Goal: Task Accomplishment & Management: Manage account settings

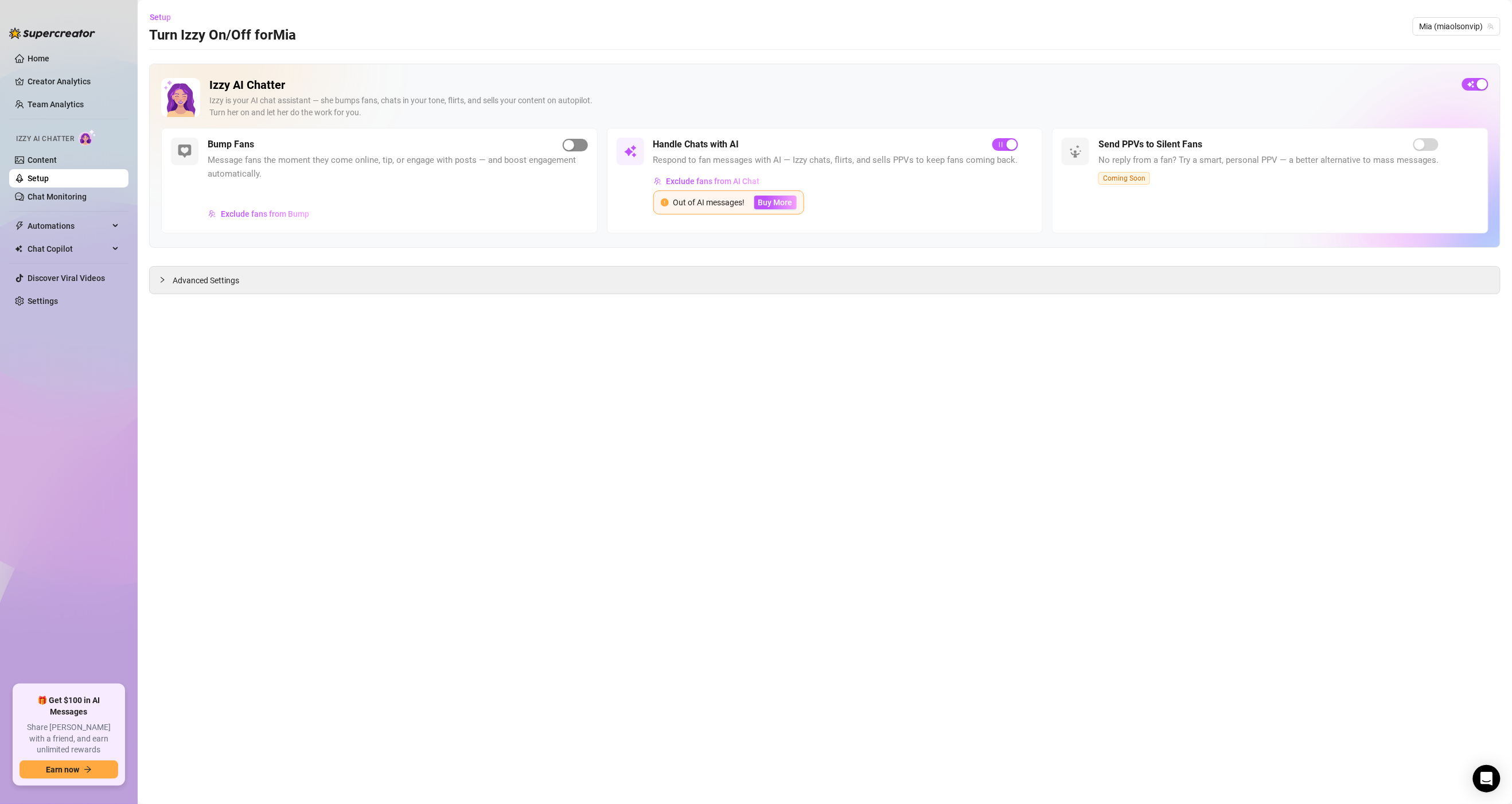
click at [581, 142] on span "button" at bounding box center [576, 145] width 25 height 13
click at [47, 300] on link "Settings" at bounding box center [42, 301] width 30 height 9
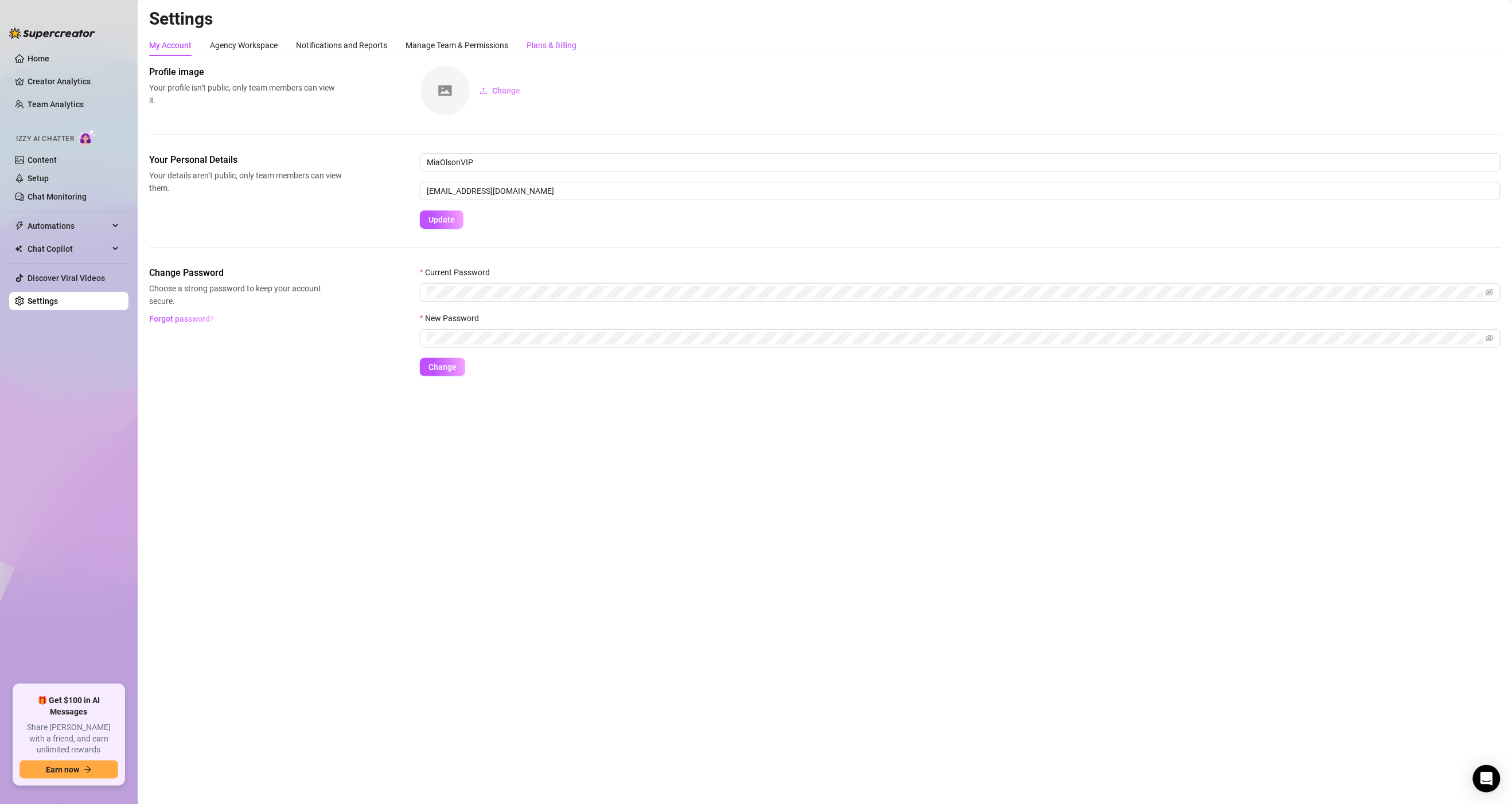
click at [553, 39] on div "Plans & Billing" at bounding box center [551, 45] width 50 height 13
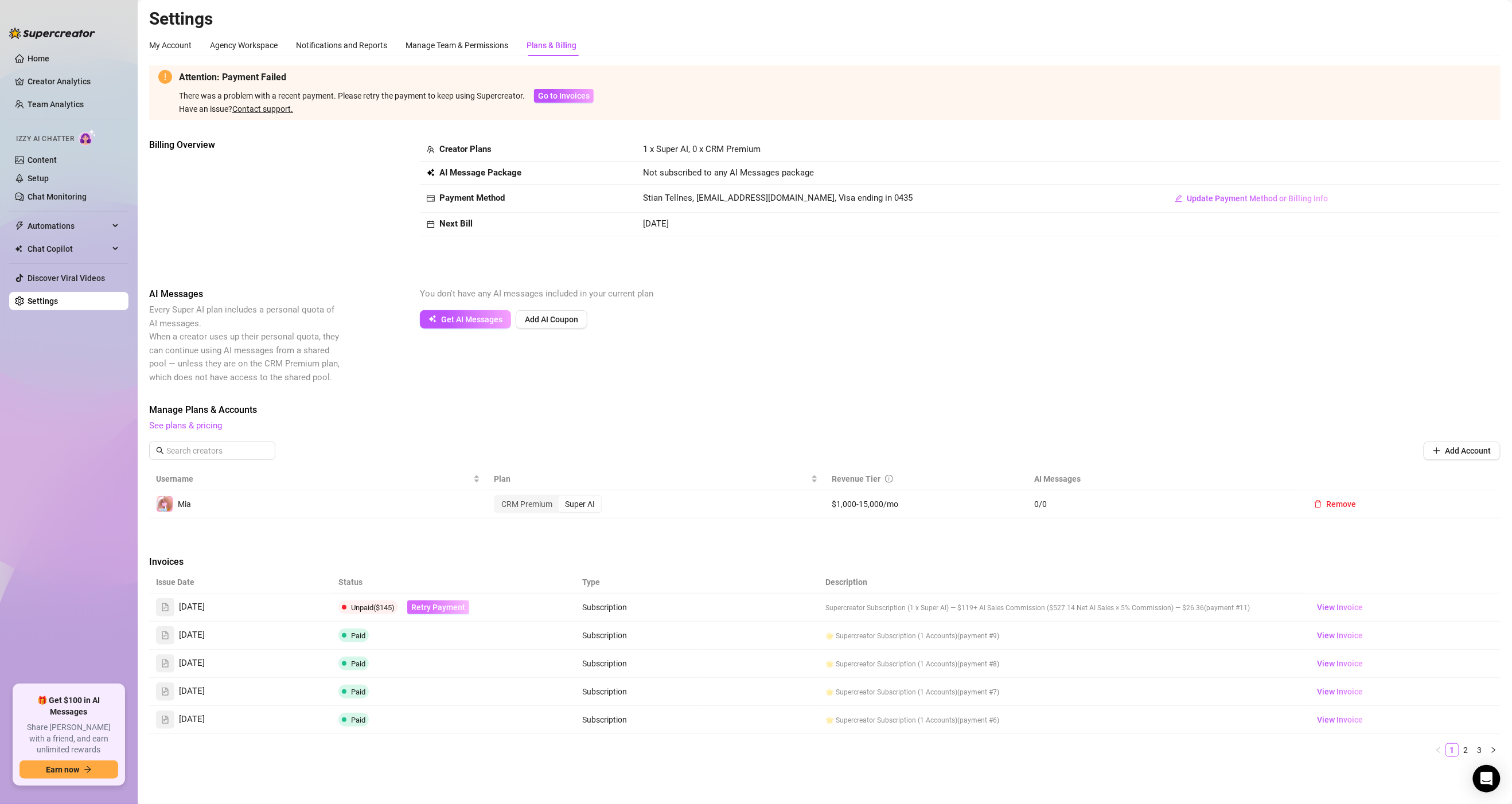
click at [440, 609] on span "Retry Payment" at bounding box center [438, 607] width 54 height 9
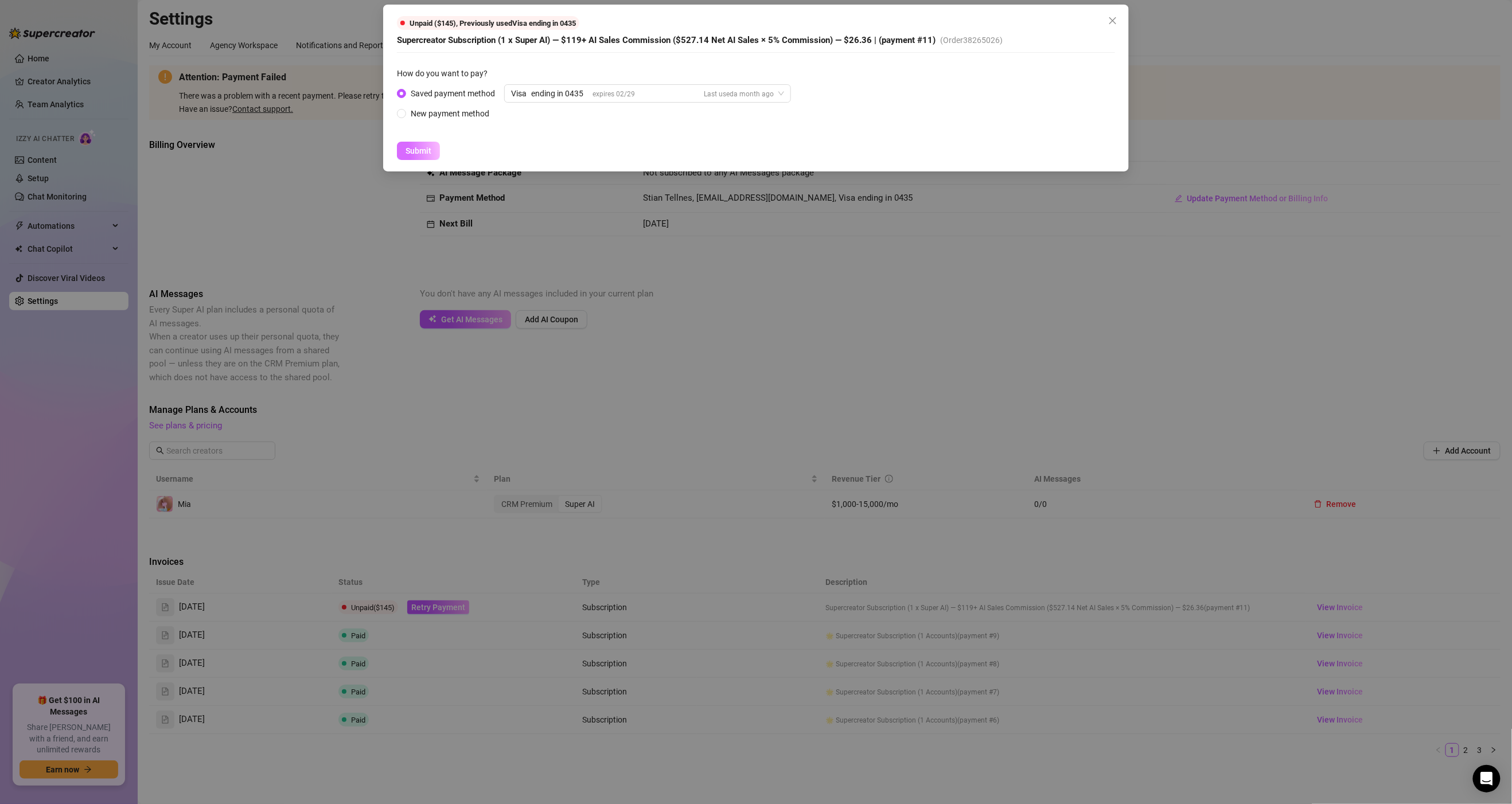
click at [417, 149] on span "Submit" at bounding box center [418, 151] width 26 height 9
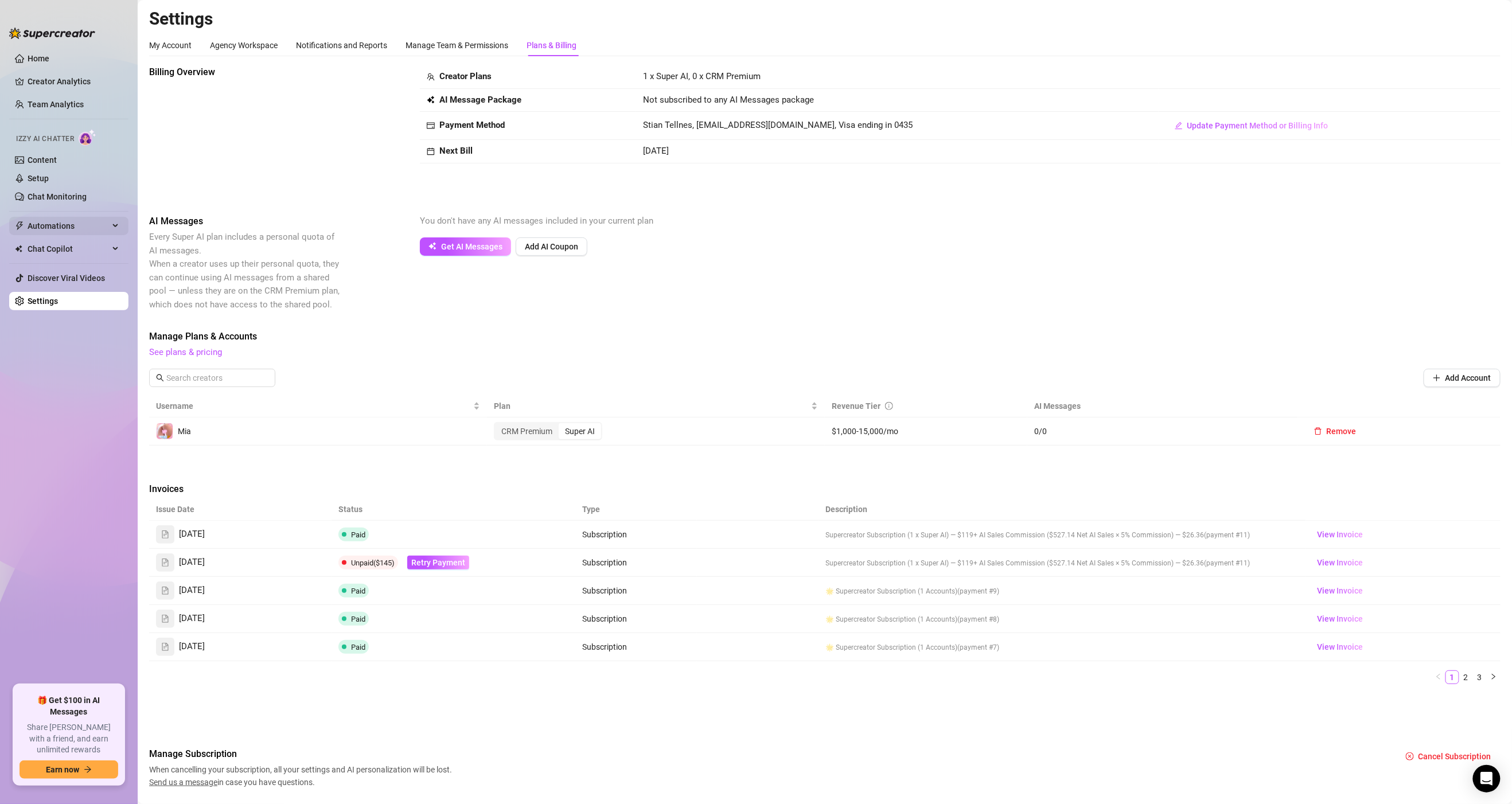
click at [64, 221] on span "Automations" at bounding box center [68, 226] width 81 height 18
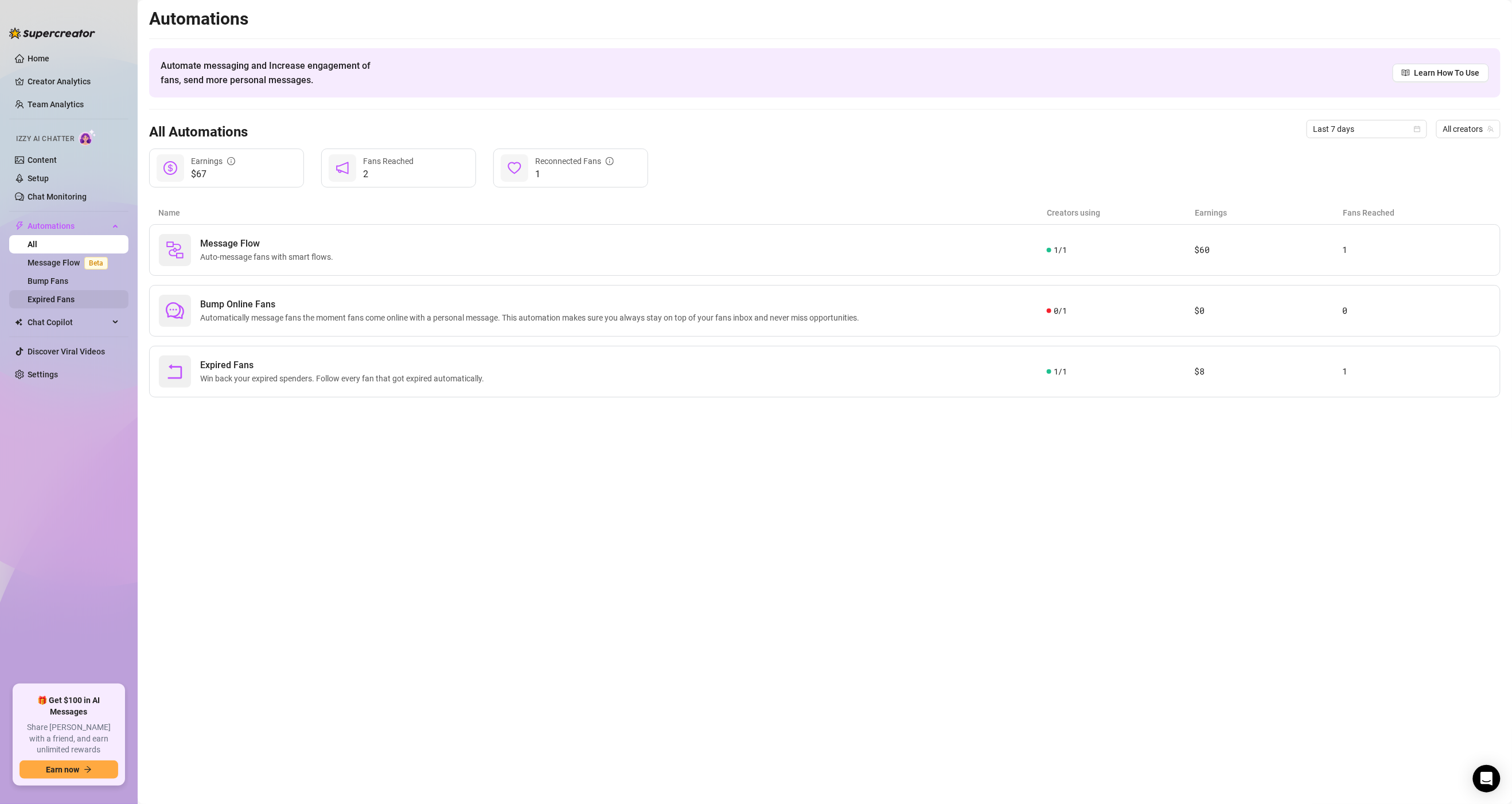
click at [64, 295] on link "Expired Fans" at bounding box center [51, 300] width 47 height 9
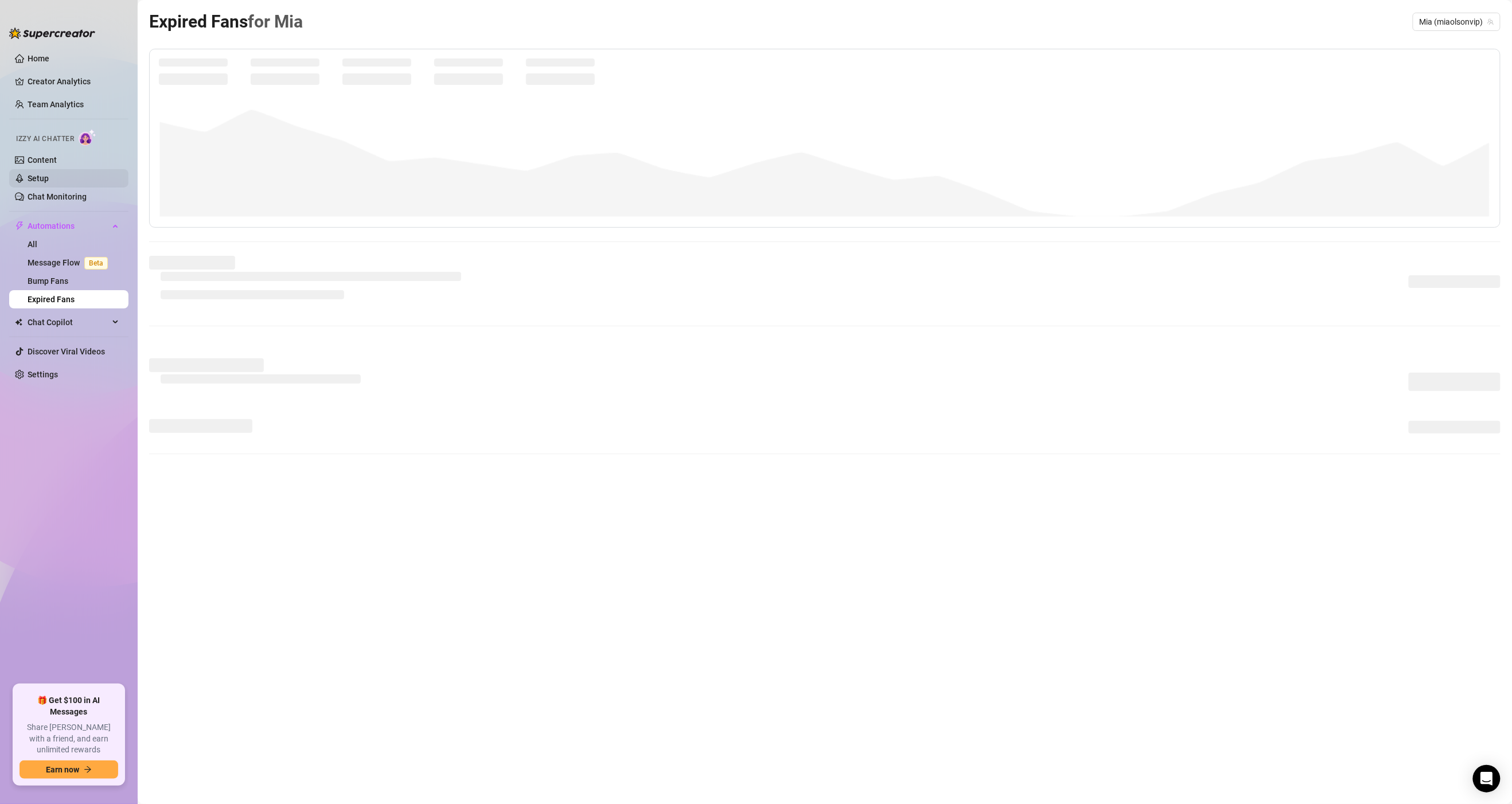
click at [39, 174] on link "Setup" at bounding box center [38, 178] width 21 height 9
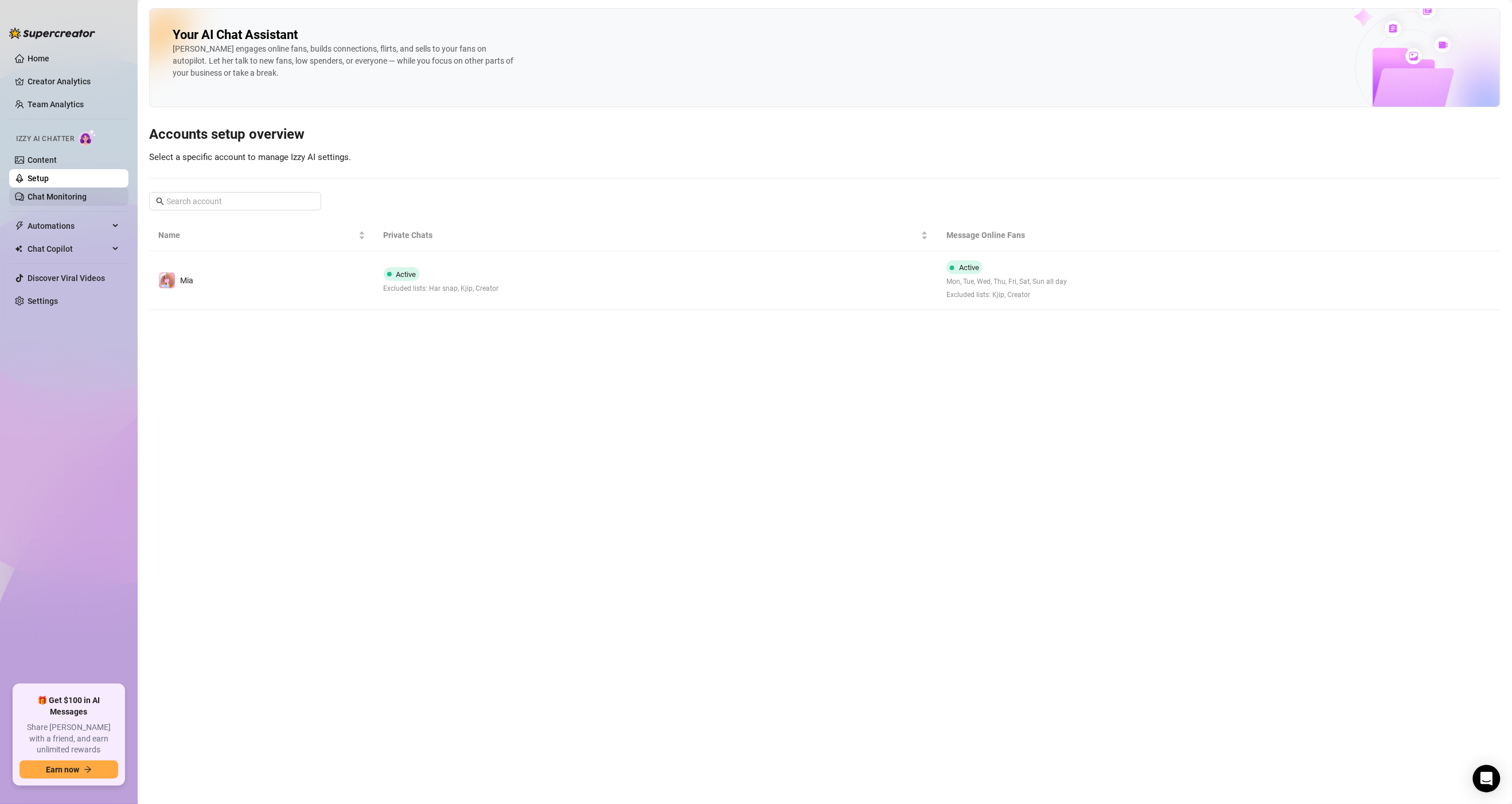
click at [60, 195] on link "Chat Monitoring" at bounding box center [57, 197] width 59 height 9
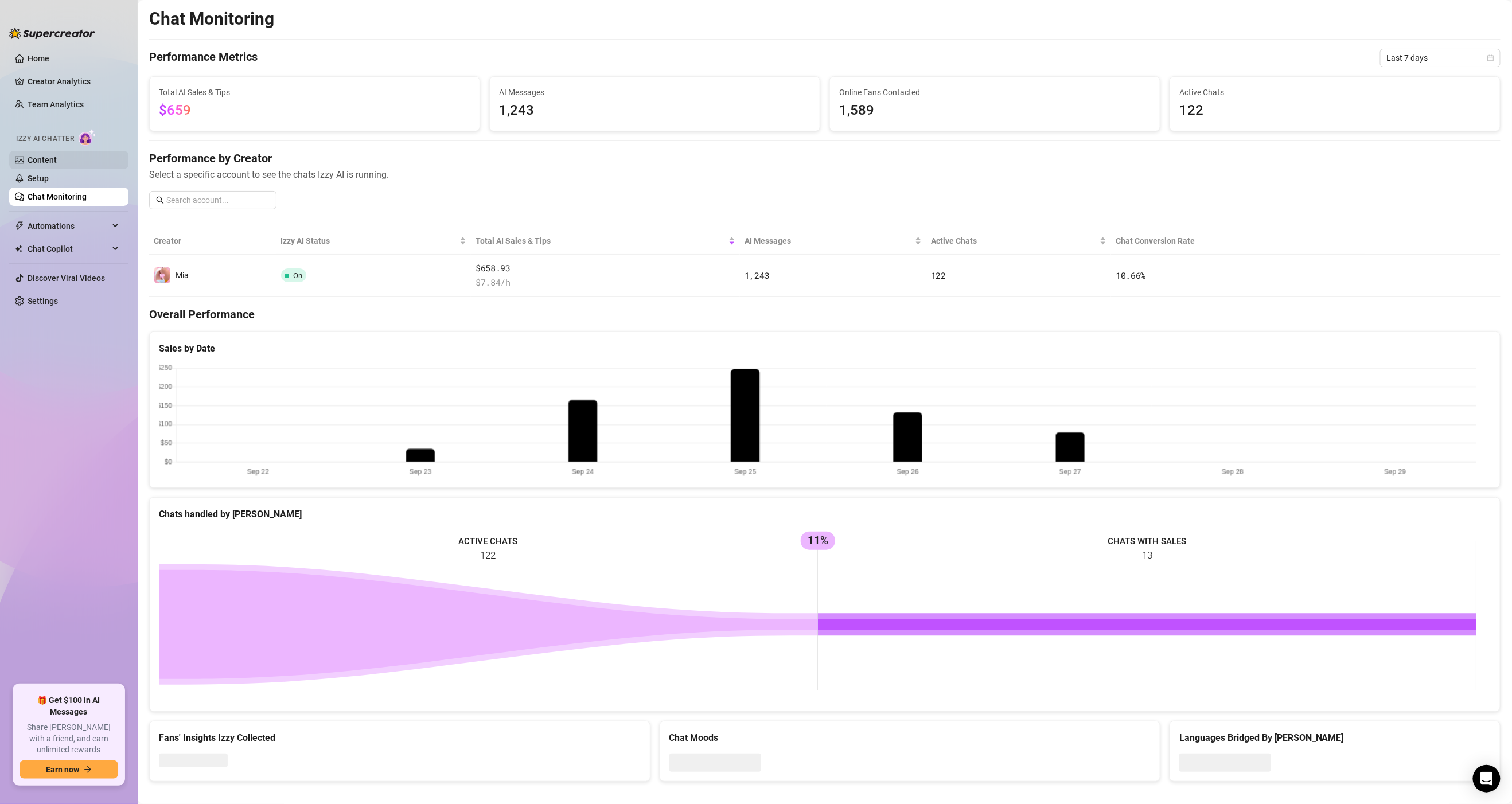
click at [50, 161] on link "Content" at bounding box center [42, 160] width 30 height 9
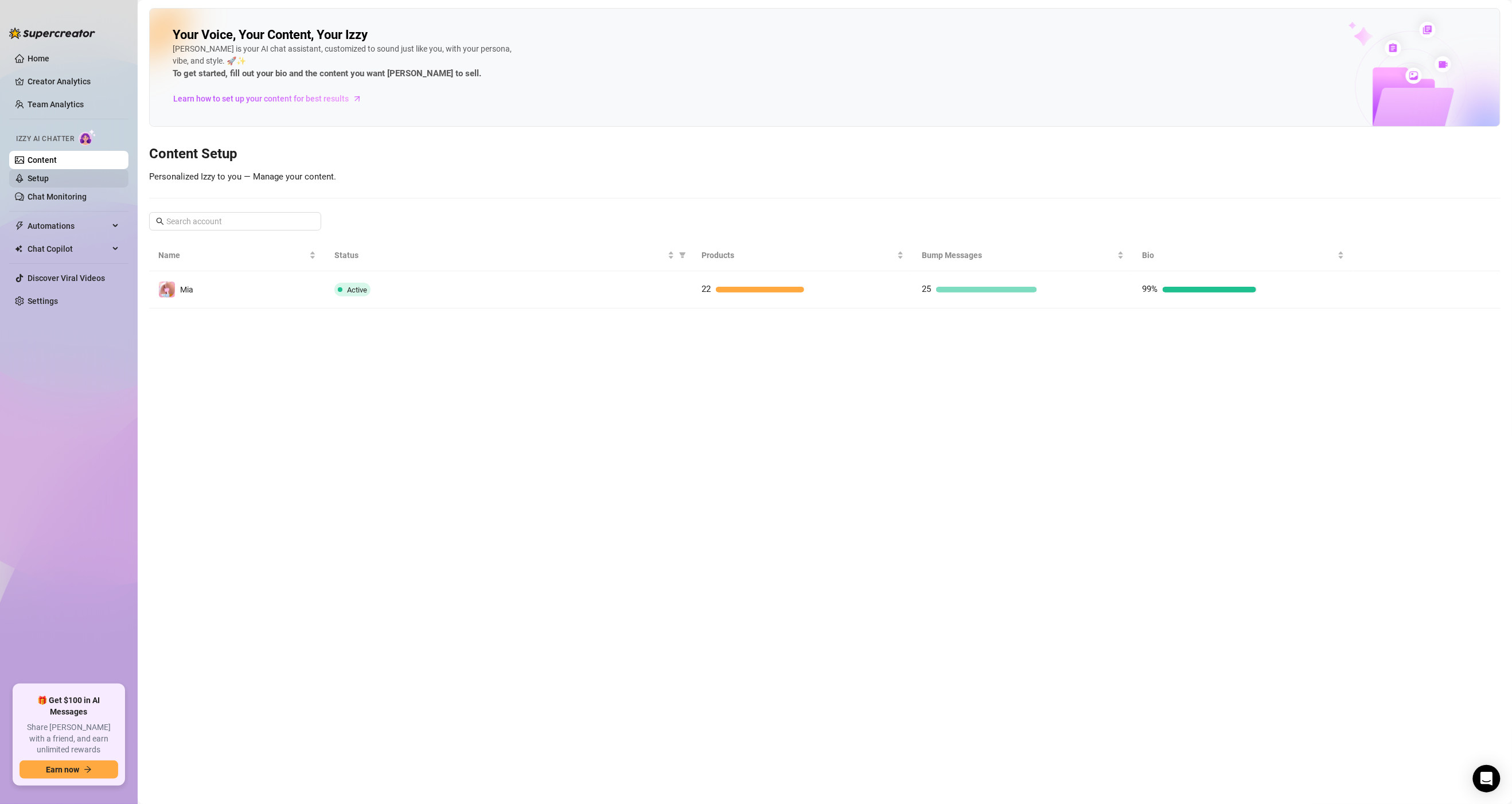
click at [44, 177] on link "Setup" at bounding box center [38, 178] width 21 height 9
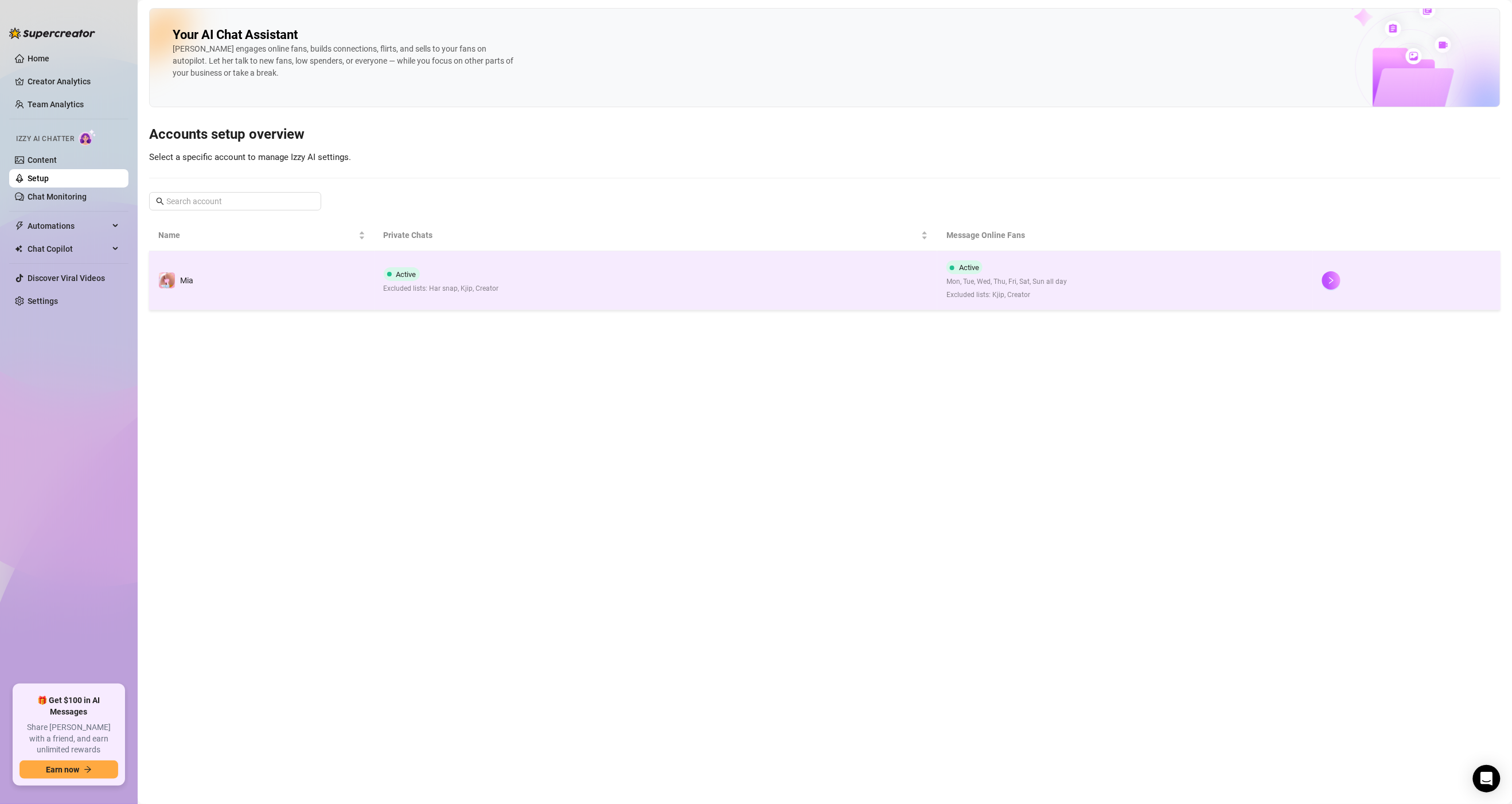
click at [572, 290] on td "Active Excluded lists: Har snap, Kjip, Creator" at bounding box center [655, 281] width 563 height 59
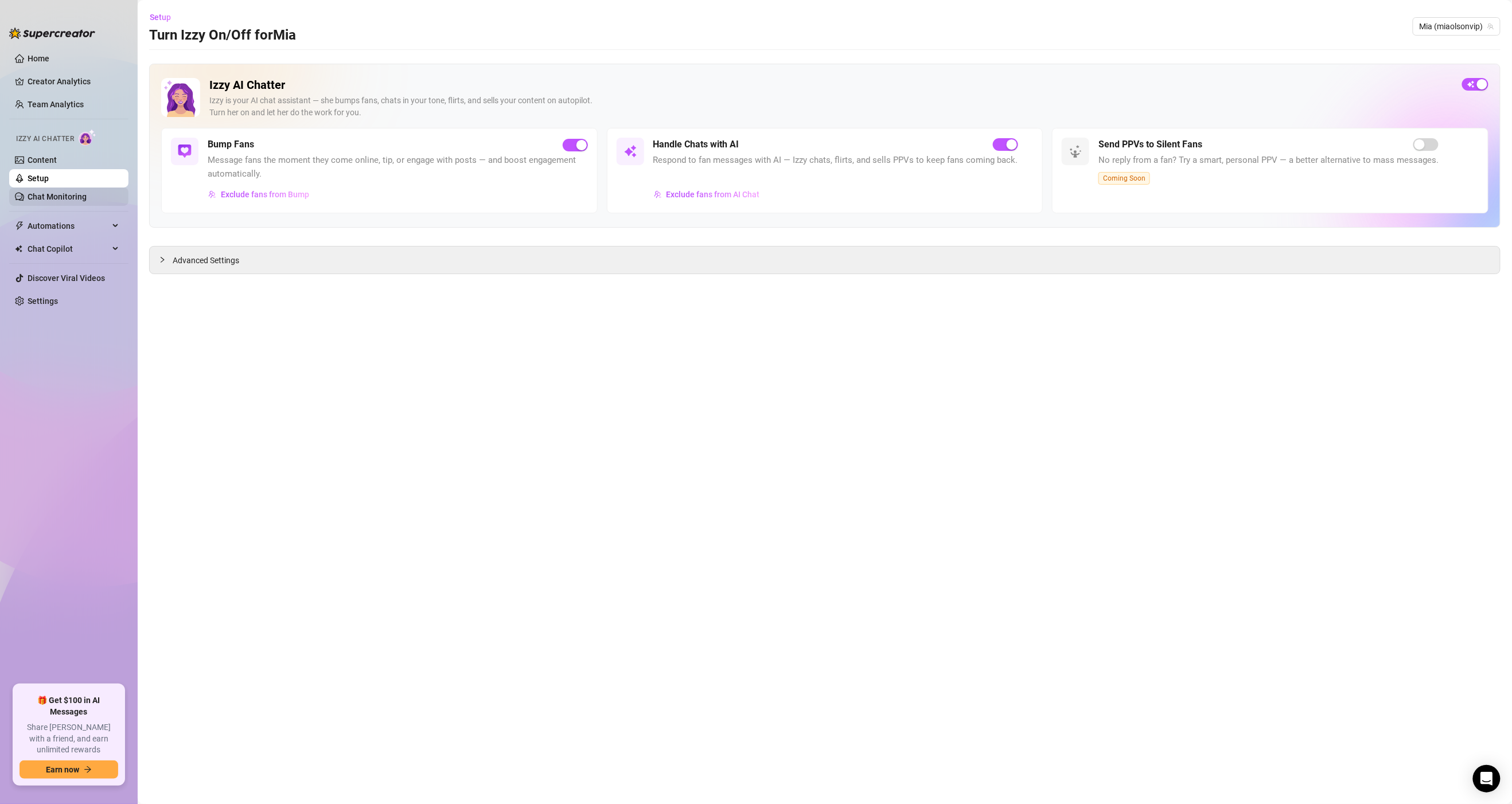
click at [66, 192] on link "Chat Monitoring" at bounding box center [57, 197] width 59 height 9
